Goal: Communication & Community: Answer question/provide support

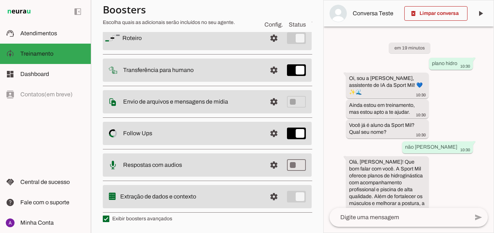
scroll to position [300, 0]
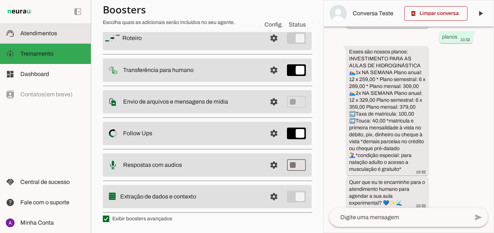
click at [62, 40] on md-item "support_agent Atendimentos Atendimentos" at bounding box center [45, 33] width 91 height 20
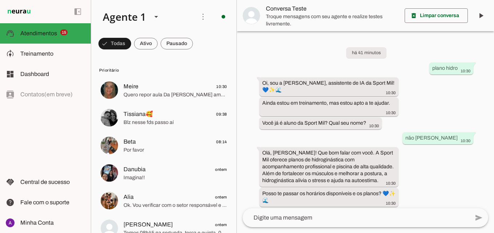
scroll to position [166, 0]
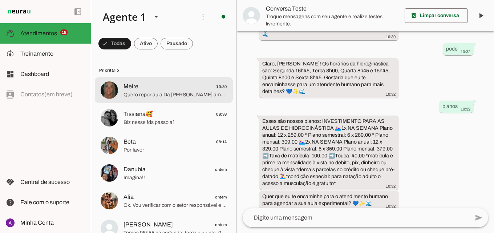
click at [172, 83] on span "Meire 10:30" at bounding box center [174, 86] width 103 height 9
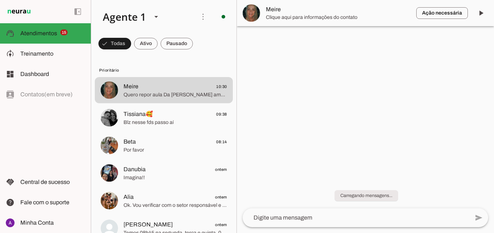
drag, startPoint x: 271, startPoint y: 36, endPoint x: 271, endPoint y: 6, distance: 30.1
click at [271, 27] on div at bounding box center [365, 116] width 257 height 233
click at [271, 24] on md-item "Ação necessária O Agente detectou que uma ação humana é necessária, resolva a q…" at bounding box center [365, 13] width 257 height 26
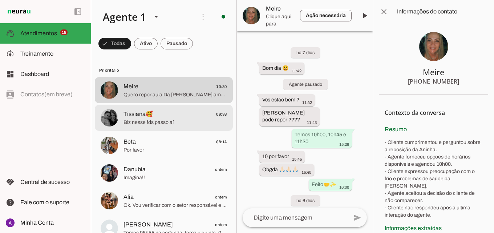
click at [184, 113] on span "Tissiana🥰 09:38" at bounding box center [174, 114] width 103 height 9
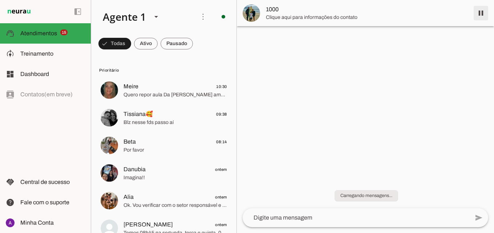
click at [481, 12] on span at bounding box center [480, 12] width 17 height 17
